Goal: Information Seeking & Learning: Understand process/instructions

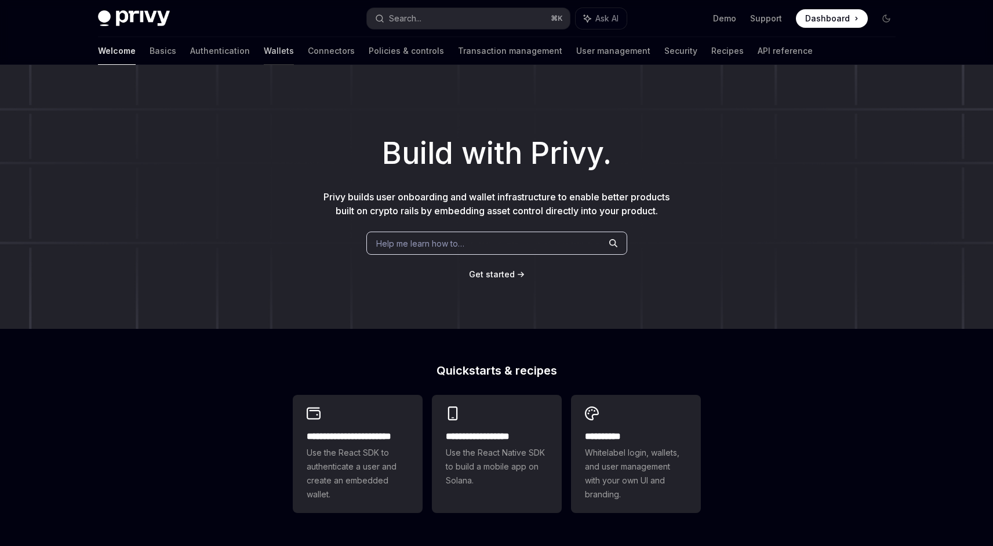
click at [264, 54] on link "Wallets" at bounding box center [279, 51] width 30 height 28
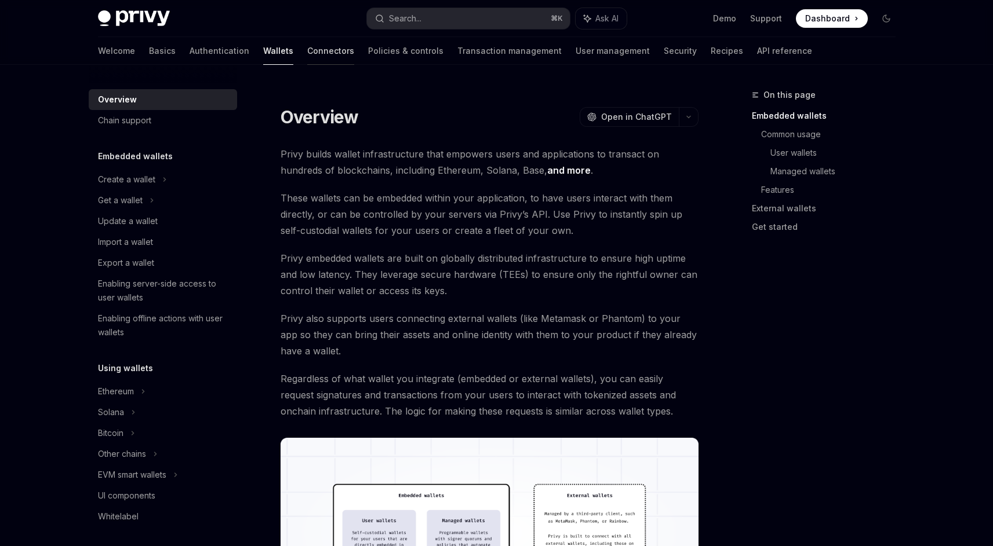
click at [307, 54] on link "Connectors" at bounding box center [330, 51] width 47 height 28
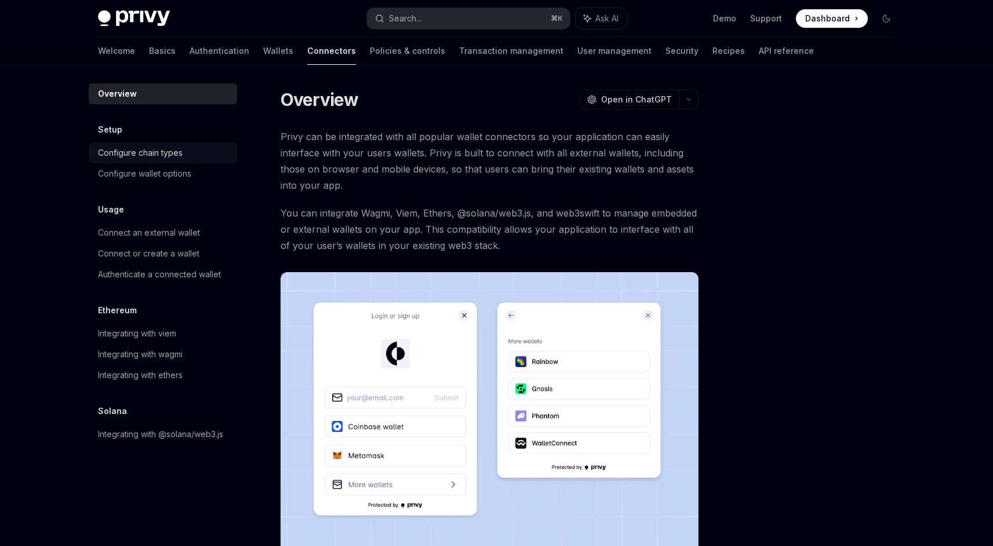
click at [158, 157] on div "Configure chain types" at bounding box center [140, 153] width 85 height 14
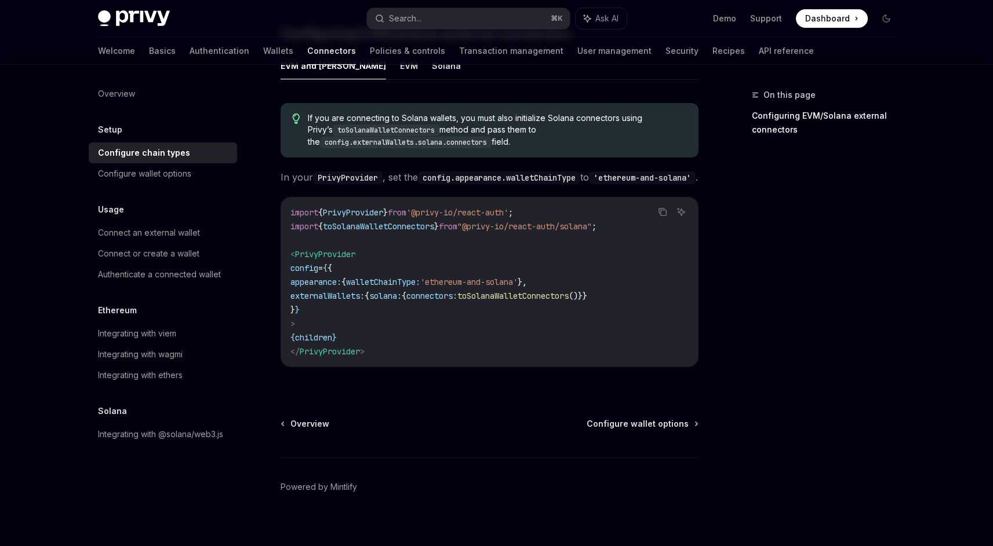
scroll to position [209, 0]
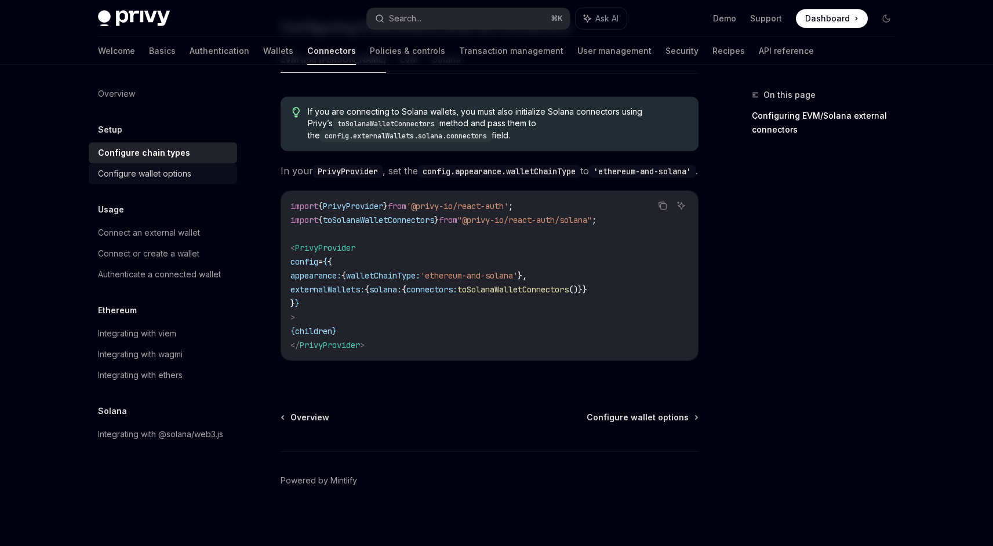
click at [155, 173] on div "Configure wallet options" at bounding box center [144, 174] width 93 height 14
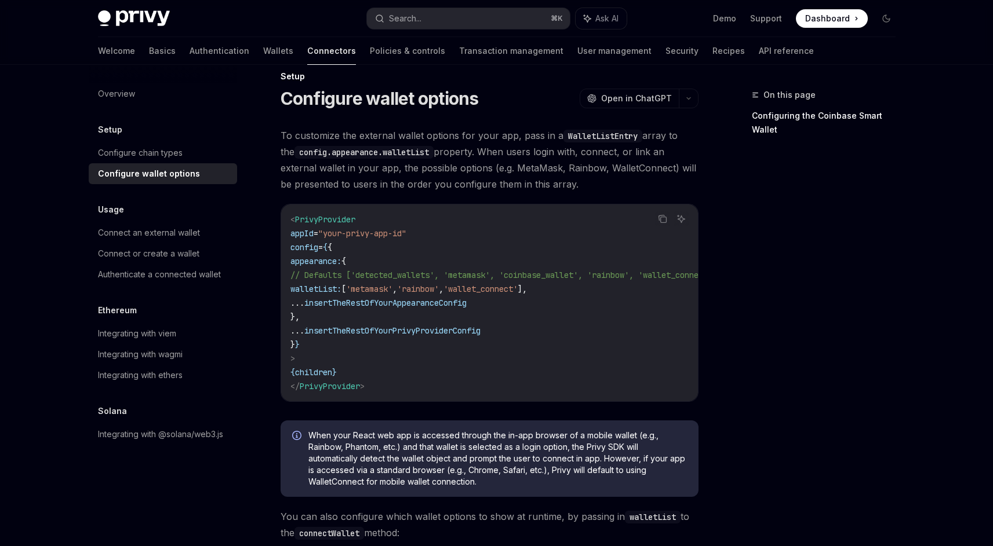
scroll to position [12, 0]
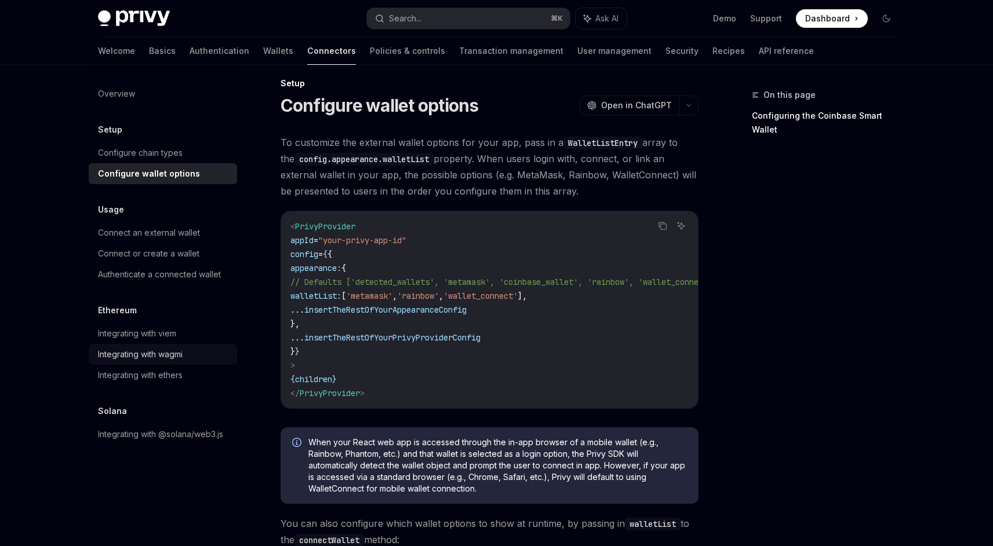
click at [176, 353] on div "Integrating with wagmi" at bounding box center [140, 355] width 85 height 14
type textarea "*"
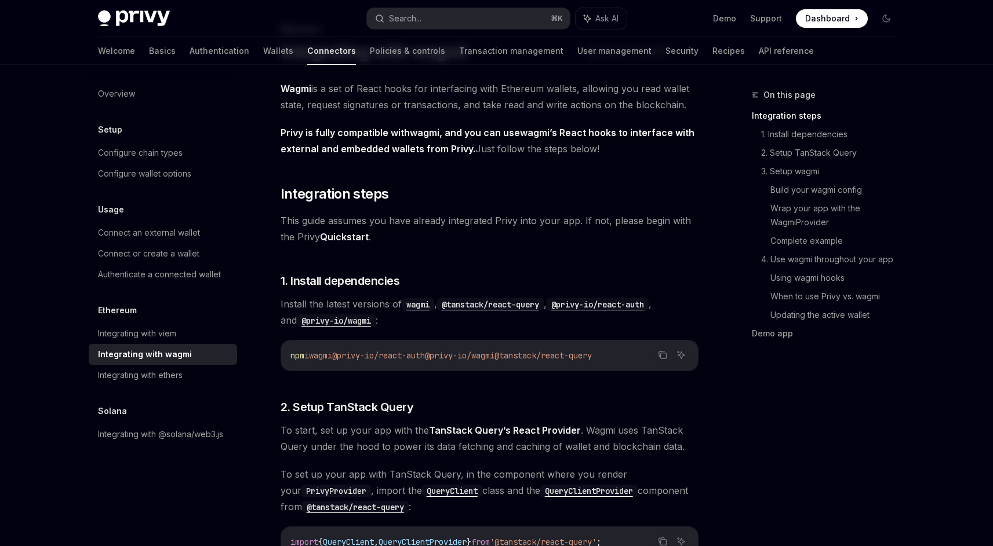
scroll to position [75, 0]
